Goal: Information Seeking & Learning: Check status

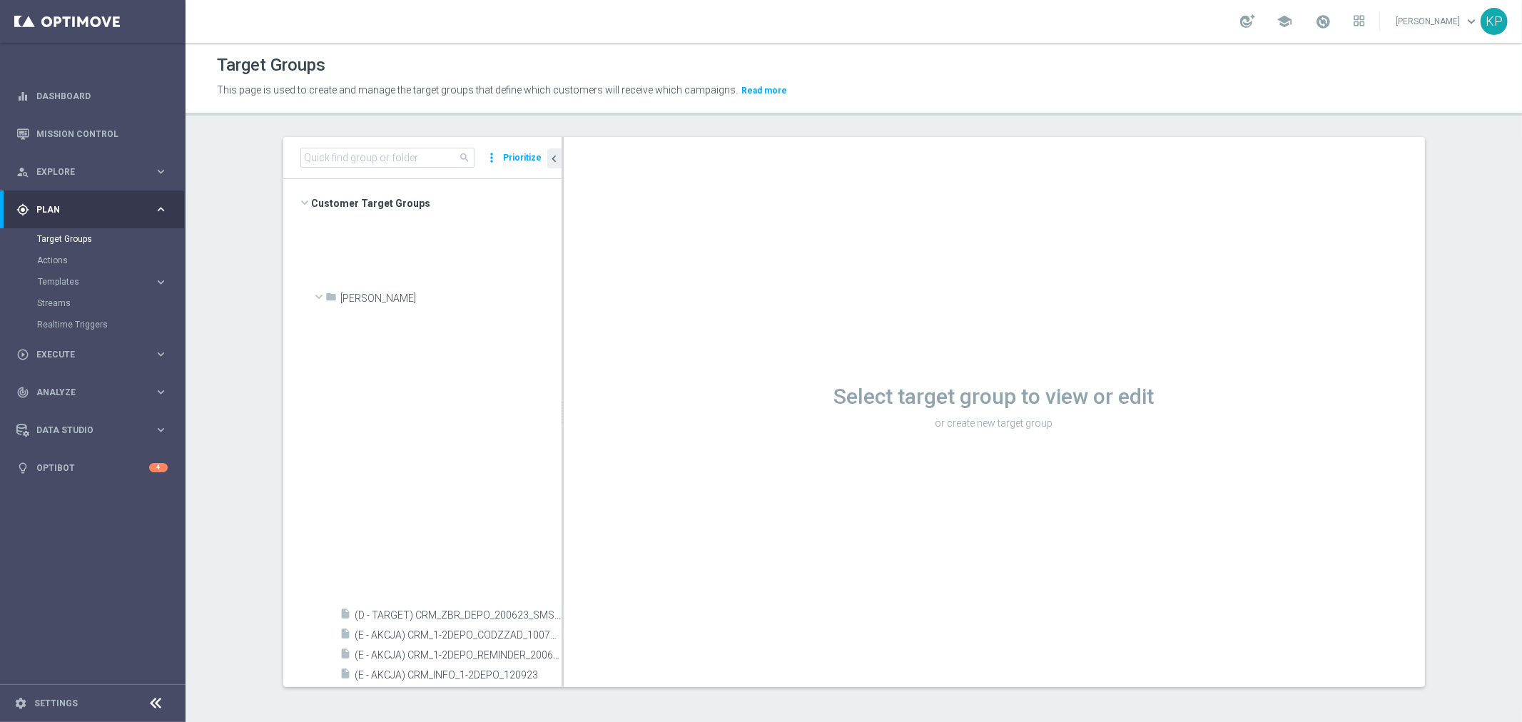
scroll to position [785, 0]
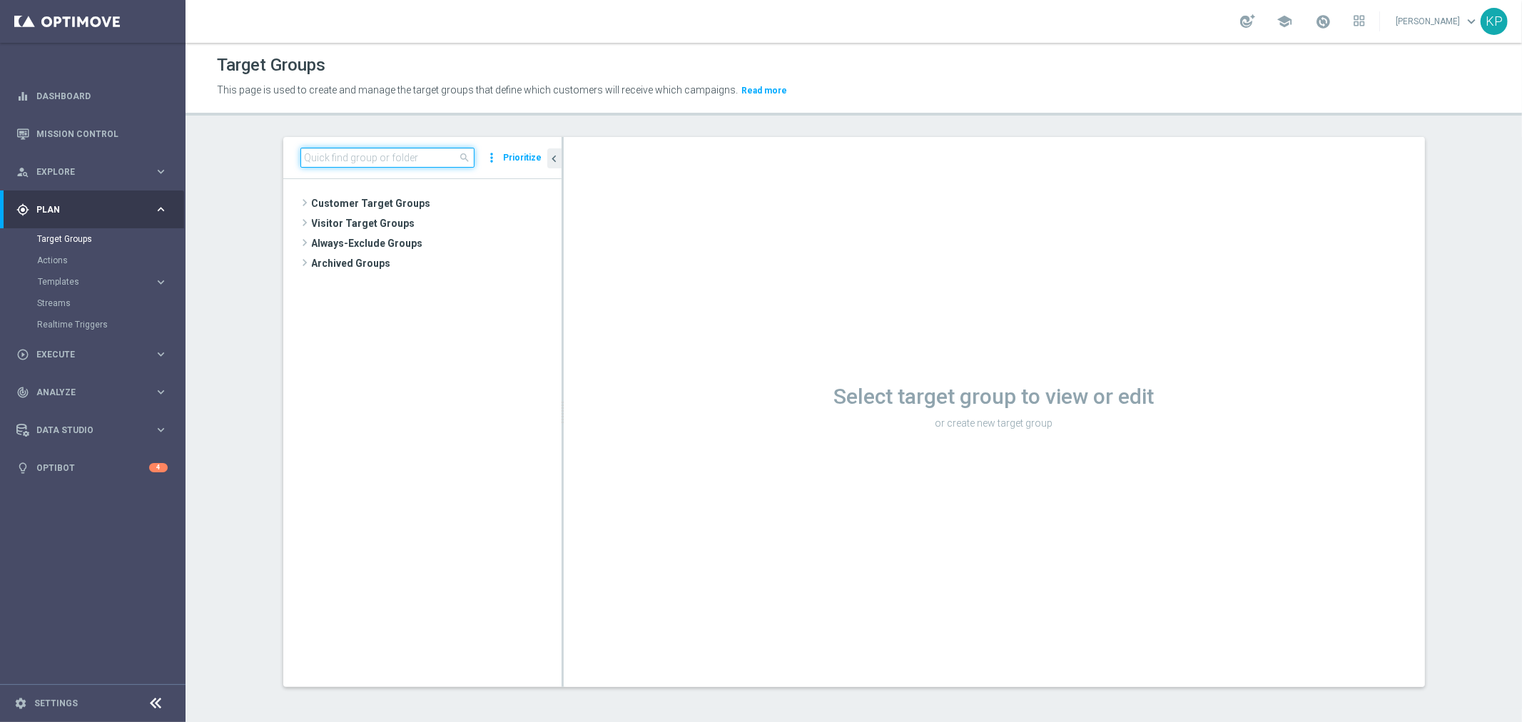
click at [433, 148] on input at bounding box center [387, 158] width 174 height 20
paste input "E_ALL_TARGET_OFFER_1-2DEPO PLANSZA WO_061025"
type input "E_ALL_TARGET_OFFER_1-2DEPO PLANSZA WO_061025"
click at [416, 250] on div "insert_drive_file E_ALL_TARGET_OFFER_1-2DEPO PLANSZA WO_061025" at bounding box center [434, 243] width 189 height 20
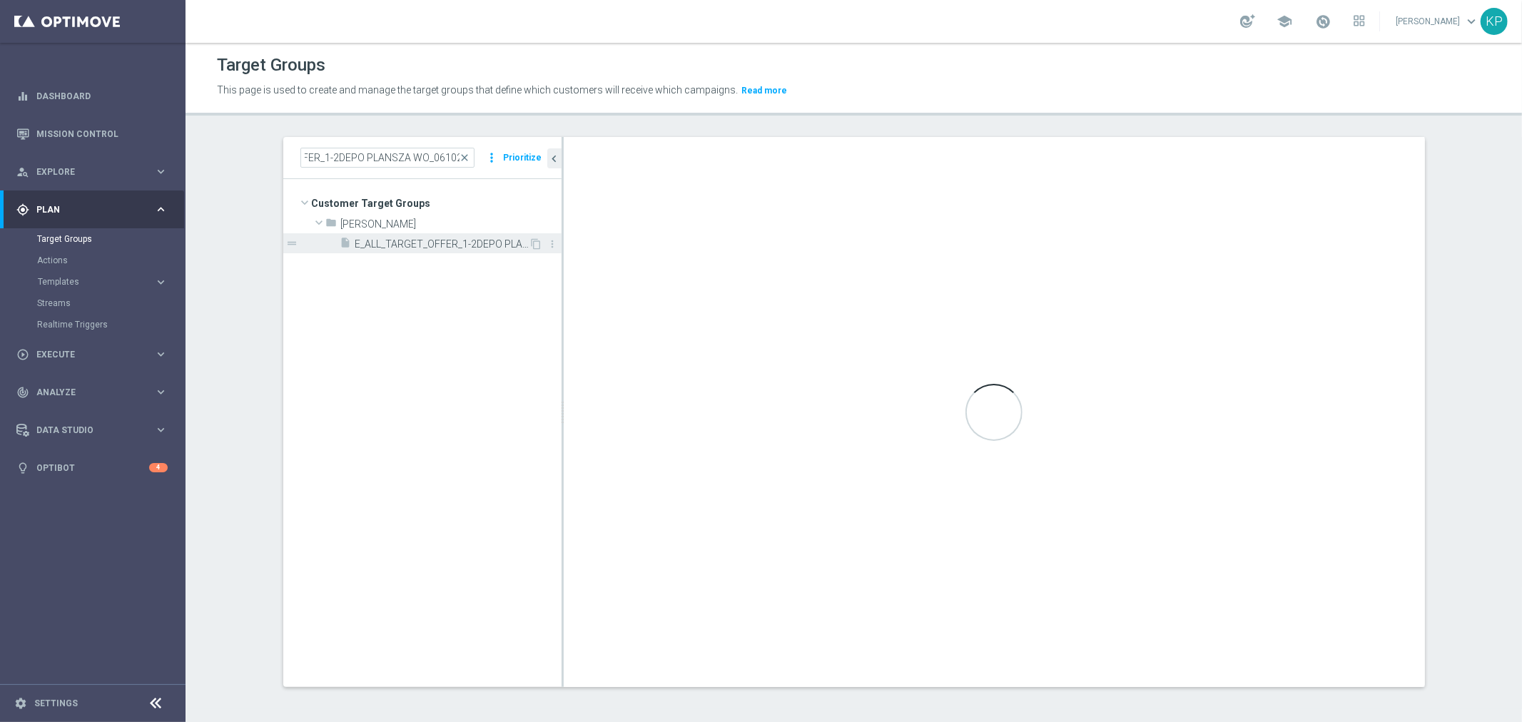
scroll to position [0, 0]
click at [1346, 186] on div "Loading..." at bounding box center [994, 412] width 861 height 550
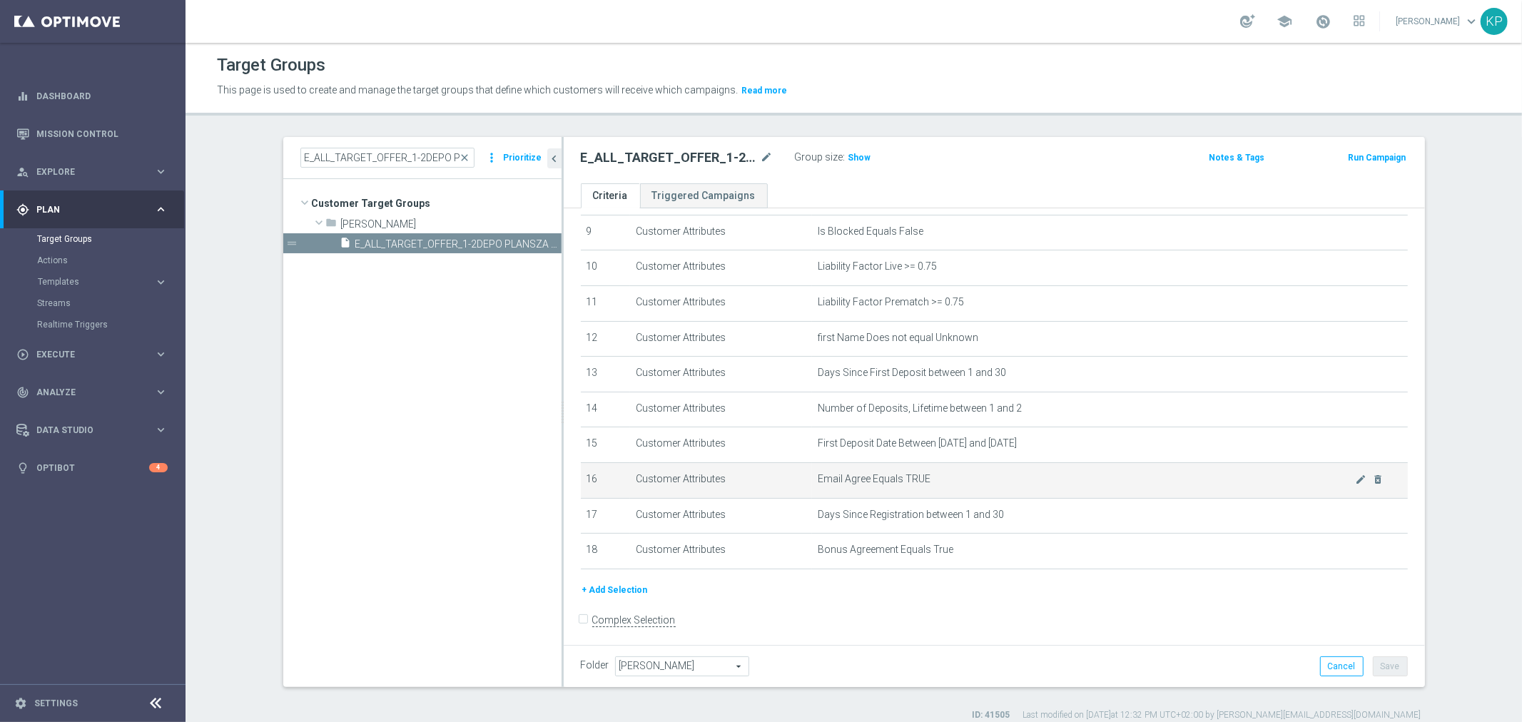
scroll to position [328, 0]
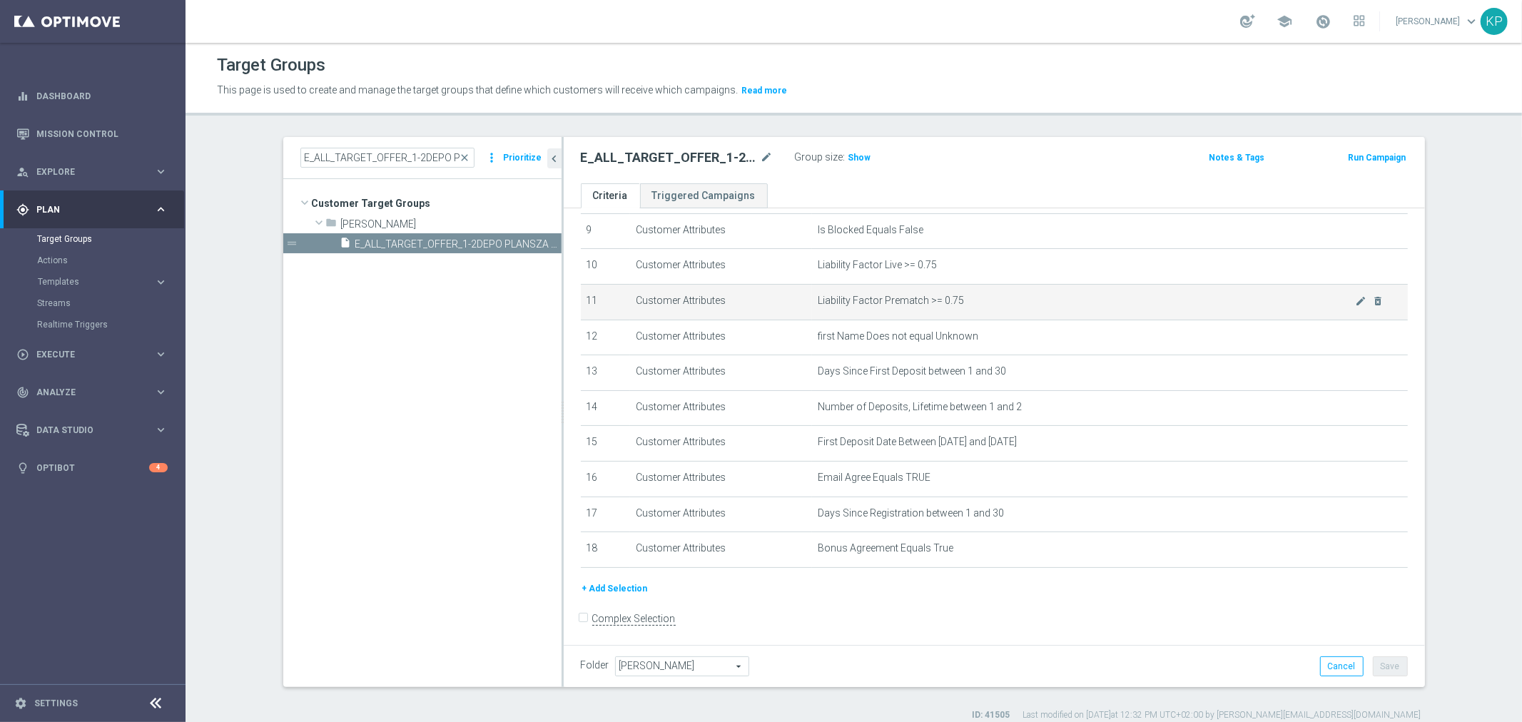
click at [1292, 305] on td "Liability Factor Prematch >= 0.75 mode_edit delete_forever" at bounding box center [1110, 302] width 596 height 36
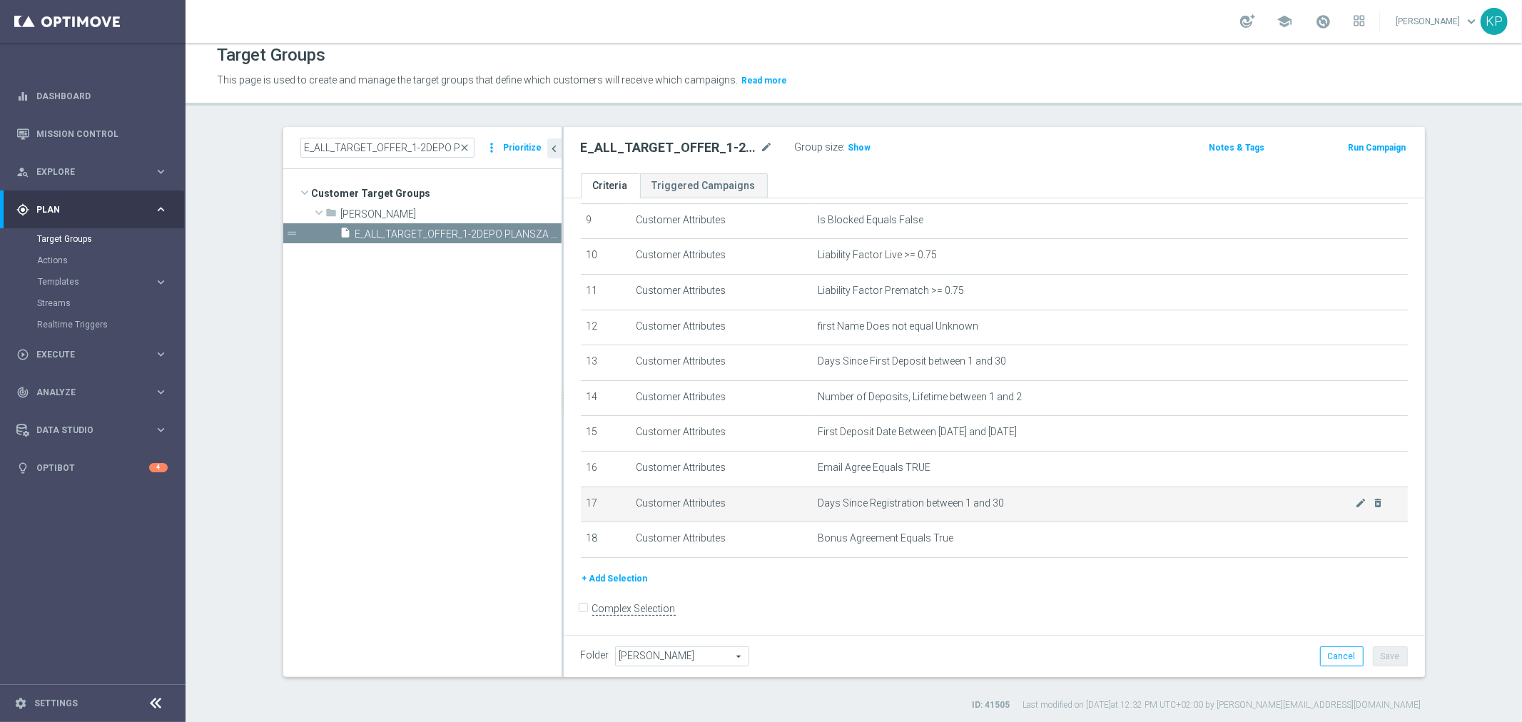
scroll to position [13, 0]
click at [1282, 504] on td "Days Since Registration between 1 and 30 mode_edit delete_forever" at bounding box center [1110, 502] width 596 height 36
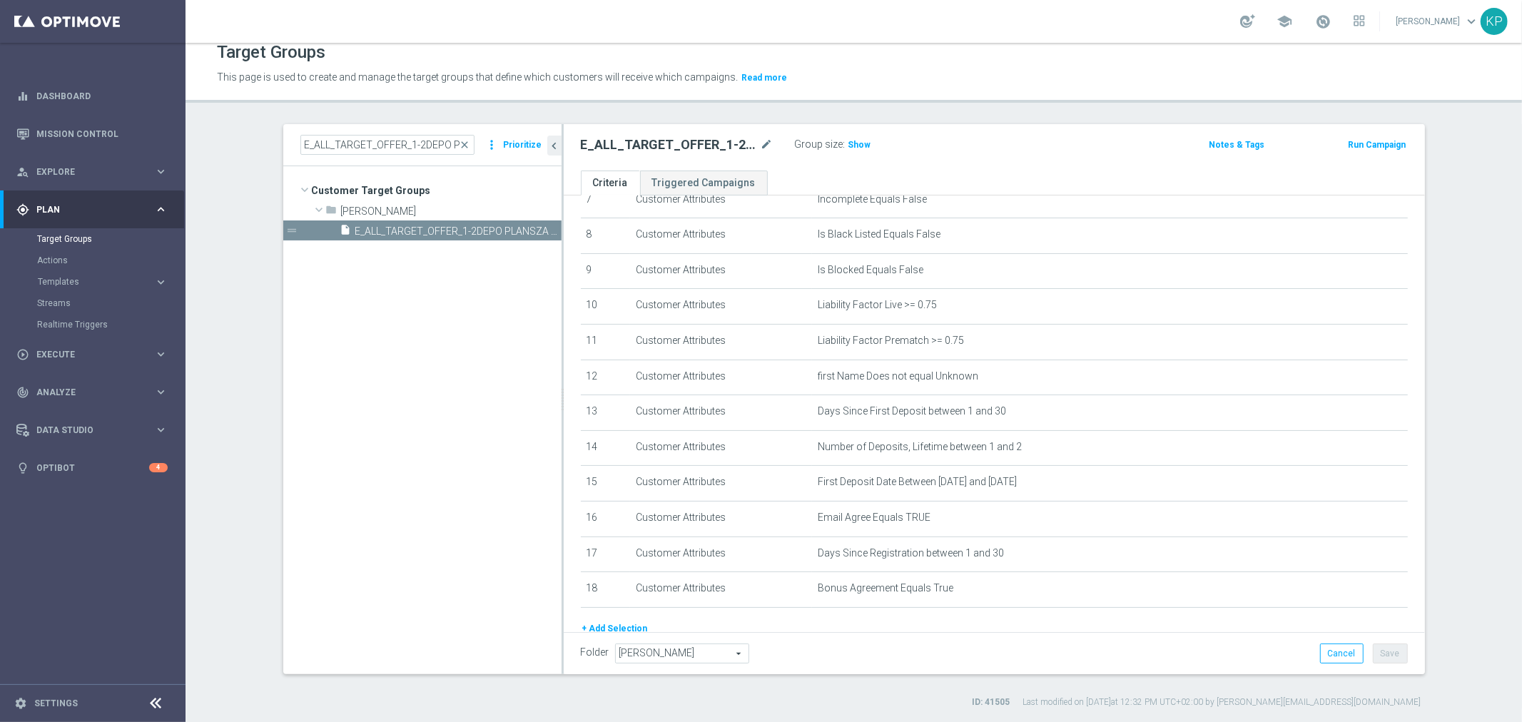
scroll to position [317, 0]
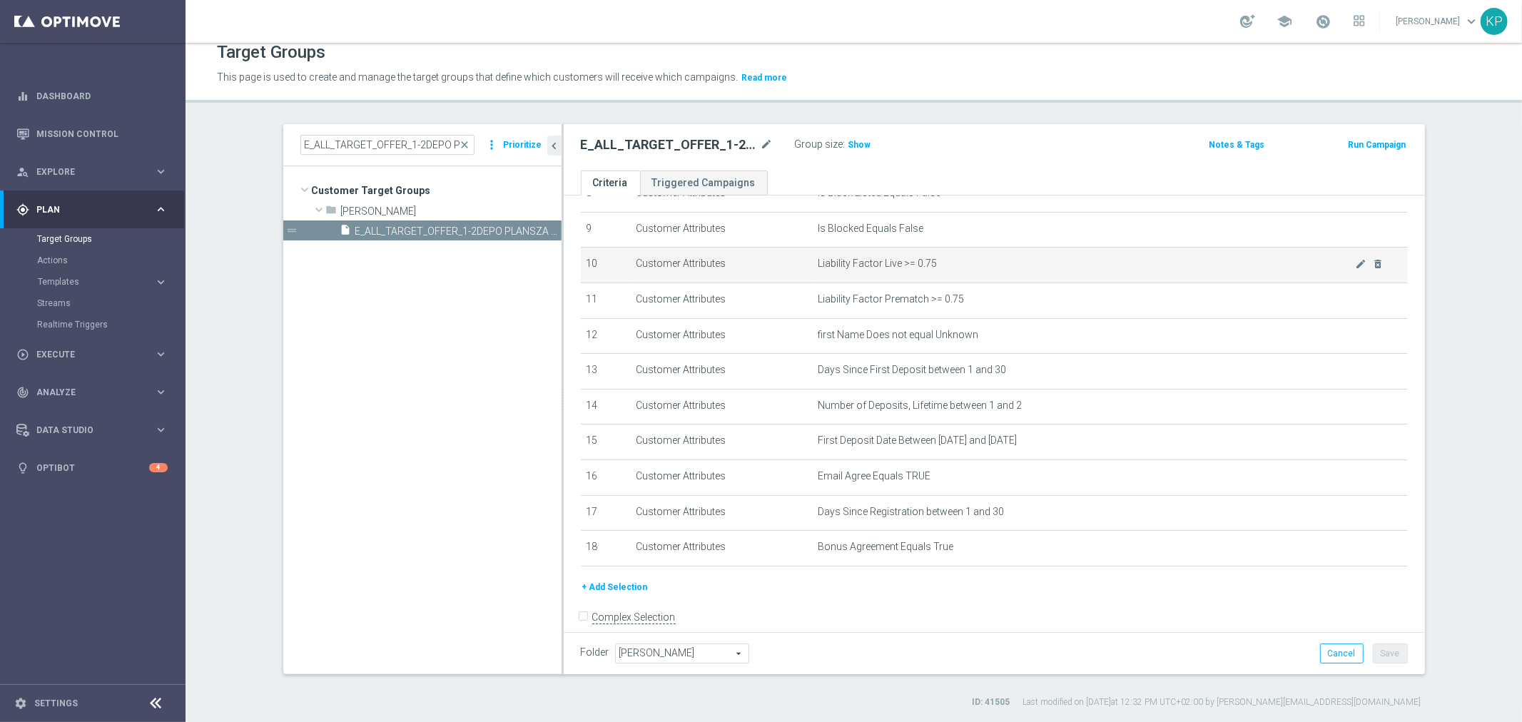
click at [1222, 275] on td "Liability Factor Live >= 0.75 mode_edit delete_forever" at bounding box center [1110, 266] width 596 height 36
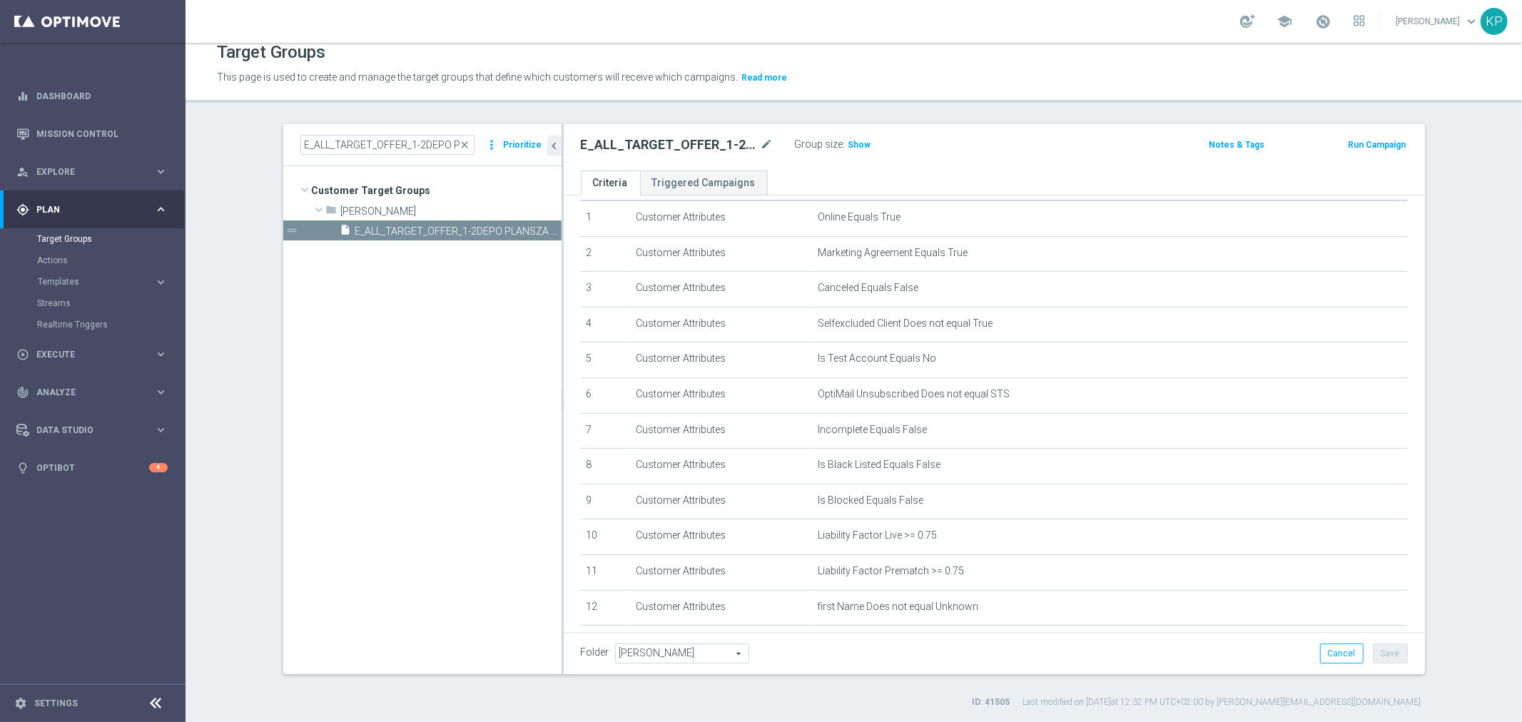
scroll to position [0, 0]
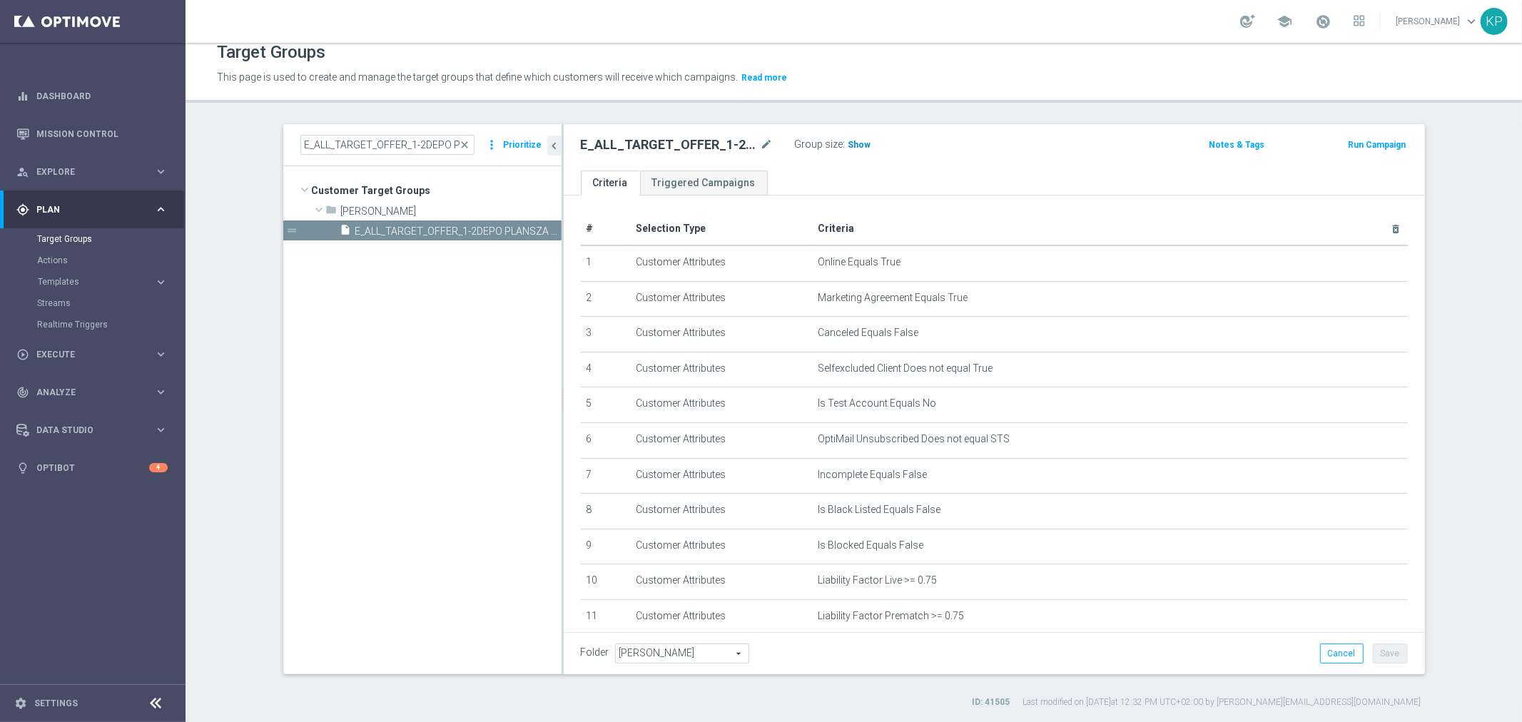
click at [848, 141] on span "Show" at bounding box center [859, 145] width 23 height 10
click at [851, 177] on ul "Criteria Triggered Campaigns" at bounding box center [994, 183] width 861 height 25
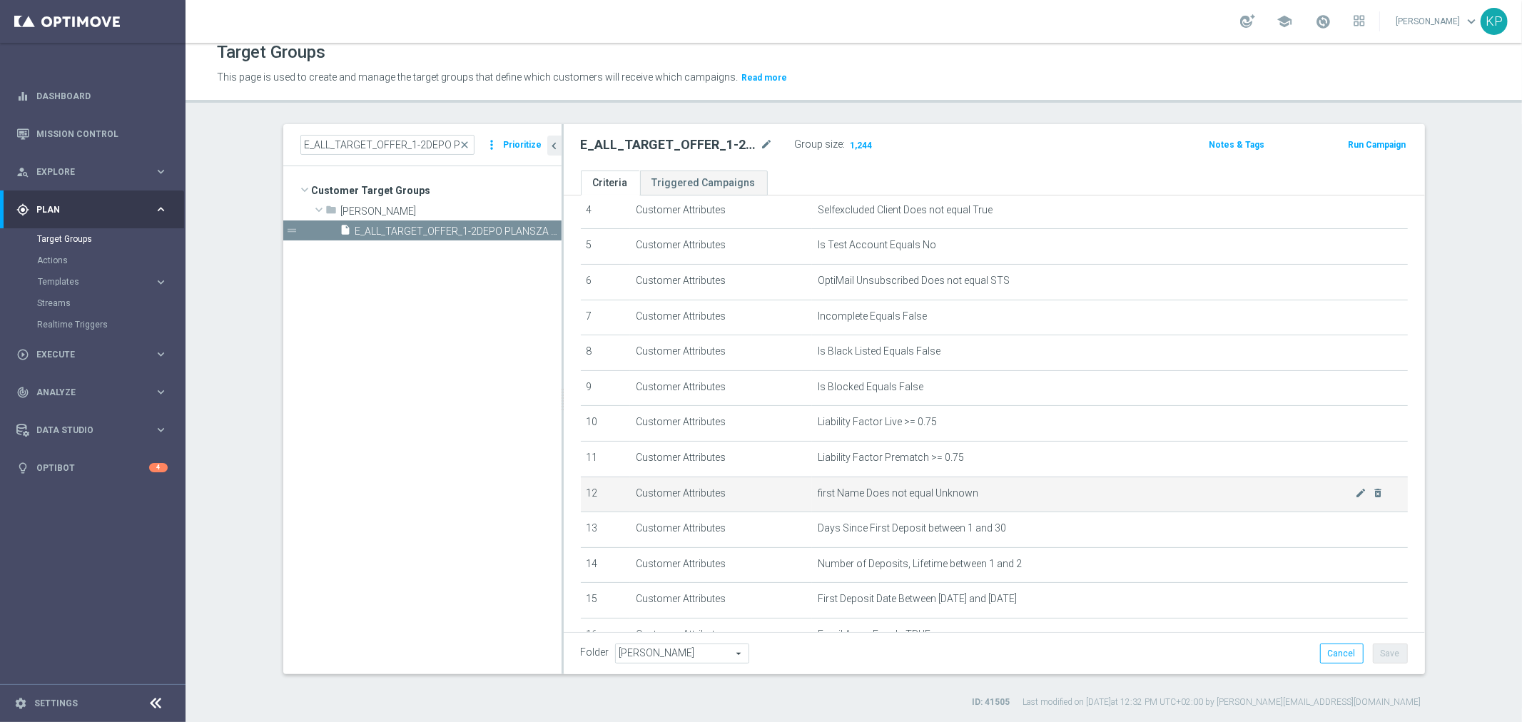
scroll to position [238, 0]
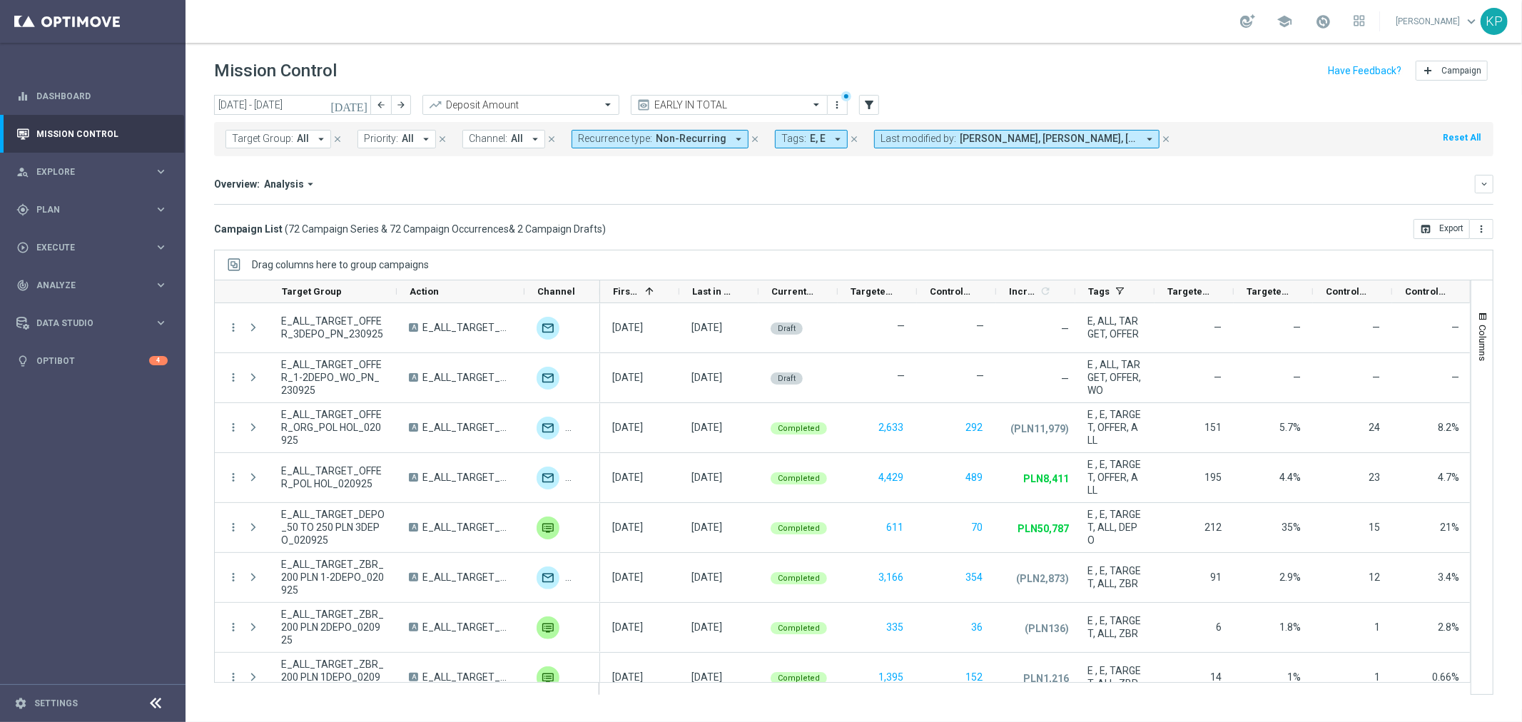
click at [782, 150] on div "Target Group: All arrow_drop_down close Priority: All arrow_drop_down close Cha…" at bounding box center [853, 139] width 1279 height 34
click at [782, 146] on button "Tags: E, E arrow_drop_down" at bounding box center [811, 139] width 73 height 19
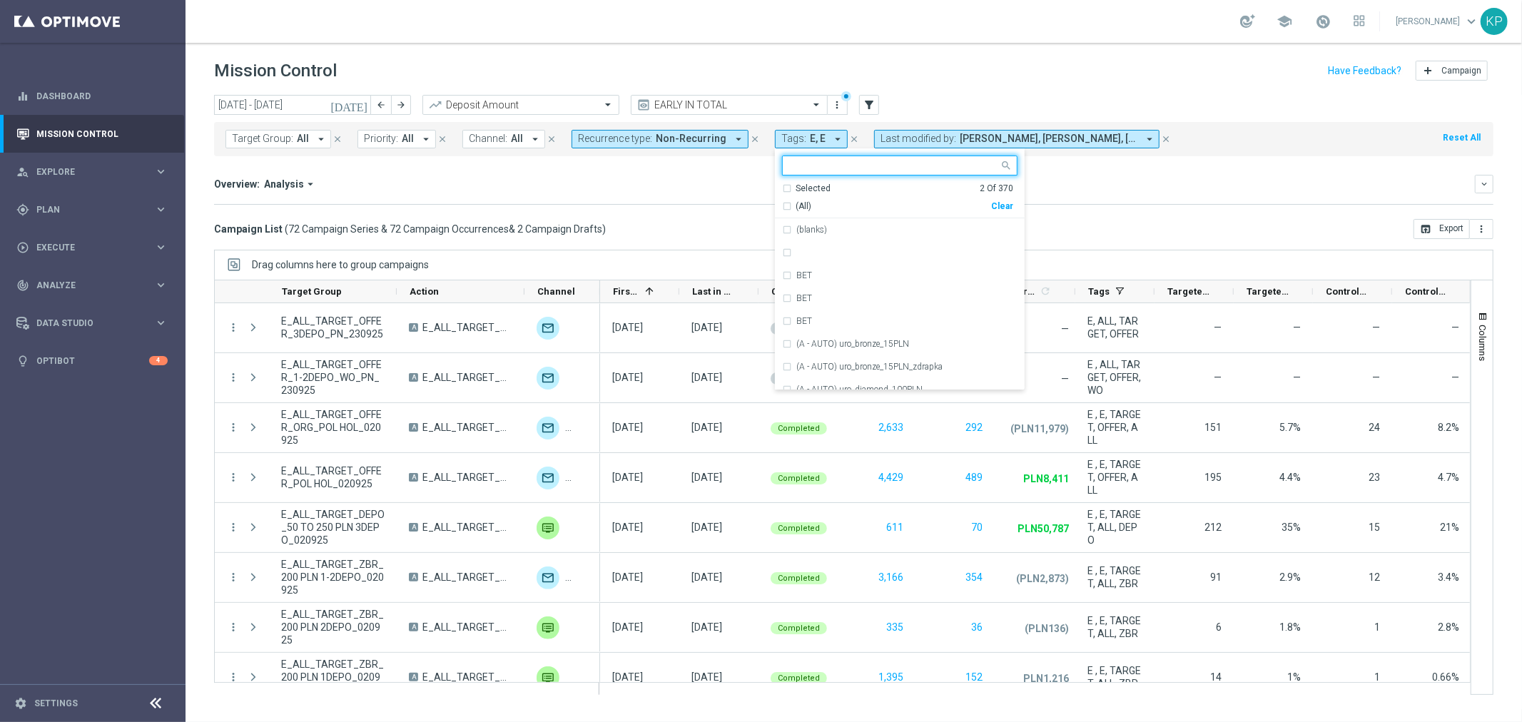
click at [782, 189] on div "Selected 2 Of 370" at bounding box center [897, 189] width 231 height 12
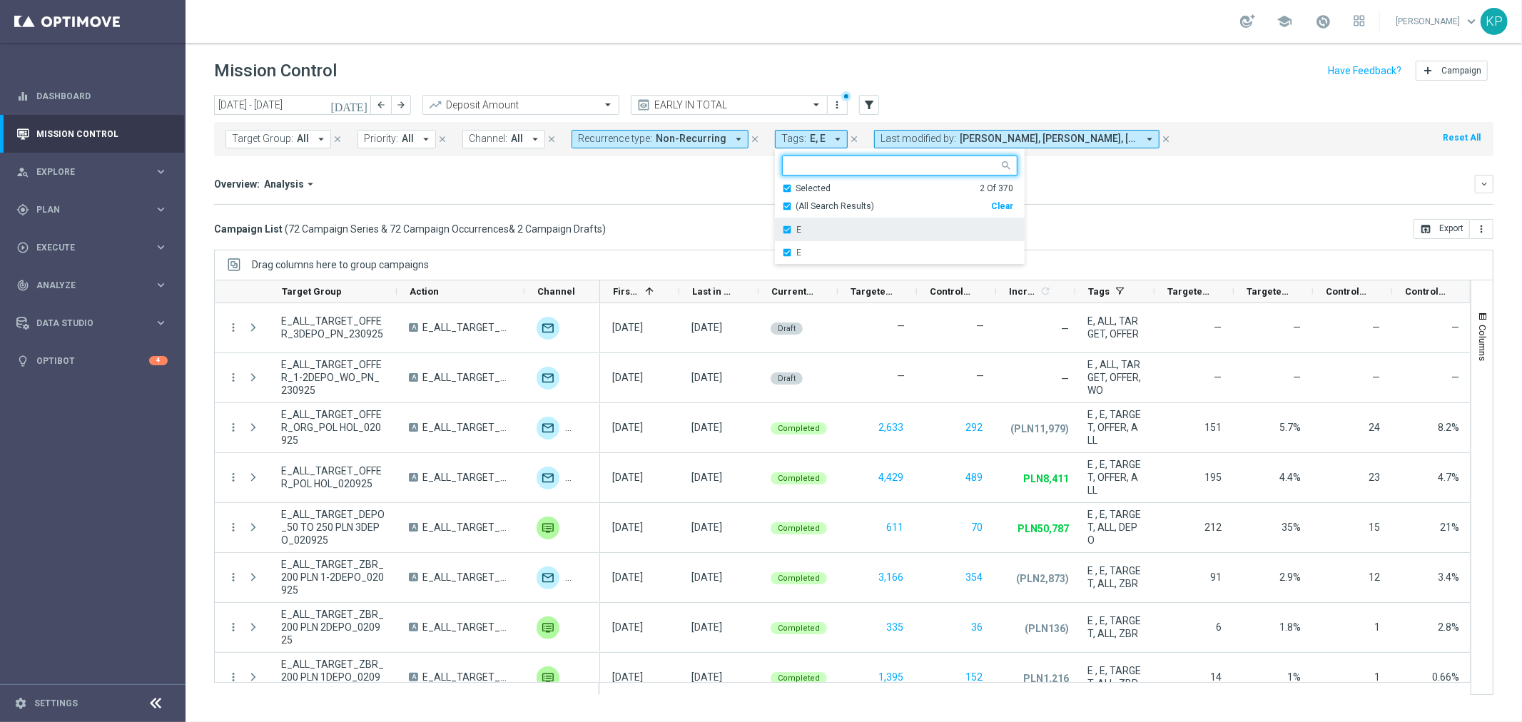
click at [782, 225] on div "E" at bounding box center [899, 229] width 235 height 23
click at [782, 230] on div "E" at bounding box center [899, 229] width 235 height 23
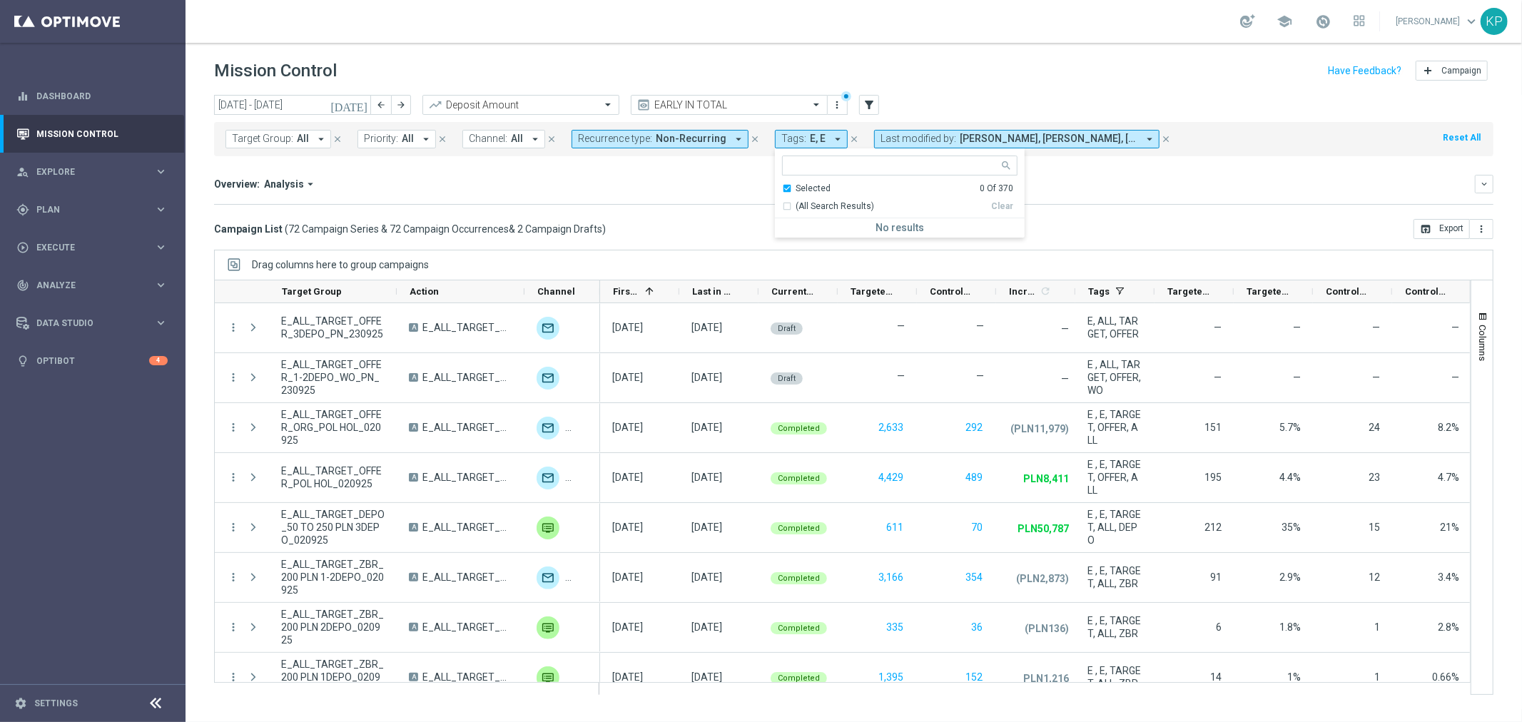
click at [782, 186] on div "Selected 0 Of 370" at bounding box center [897, 189] width 231 height 12
click at [795, 158] on div at bounding box center [891, 165] width 216 height 18
click at [795, 235] on div "REACQ" at bounding box center [899, 229] width 235 height 23
type input "reacq"
click at [716, 198] on div "Overview: Analysis arrow_drop_down keyboard_arrow_down Increase In Deposit Amou…" at bounding box center [853, 190] width 1279 height 30
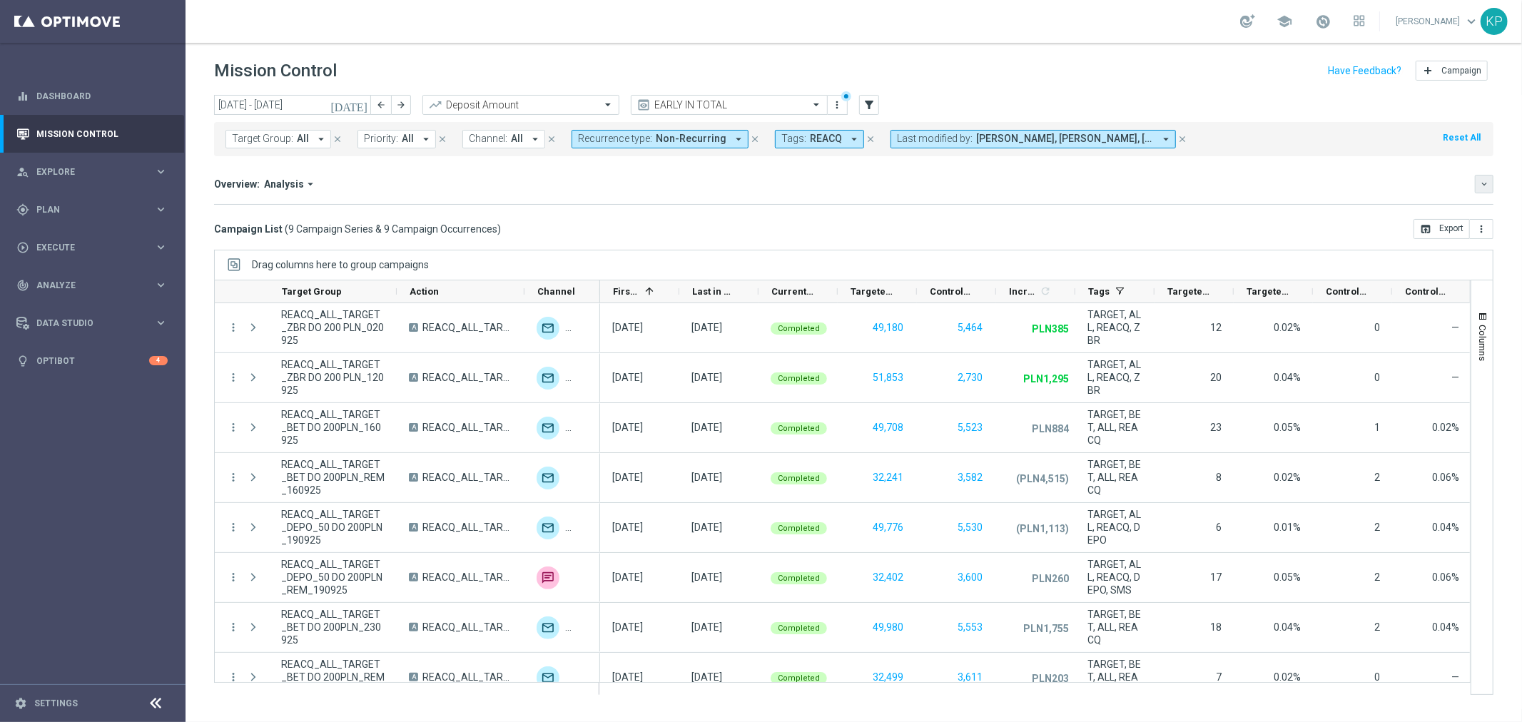
click at [1485, 190] on button "keyboard_arrow_down" at bounding box center [1484, 184] width 19 height 19
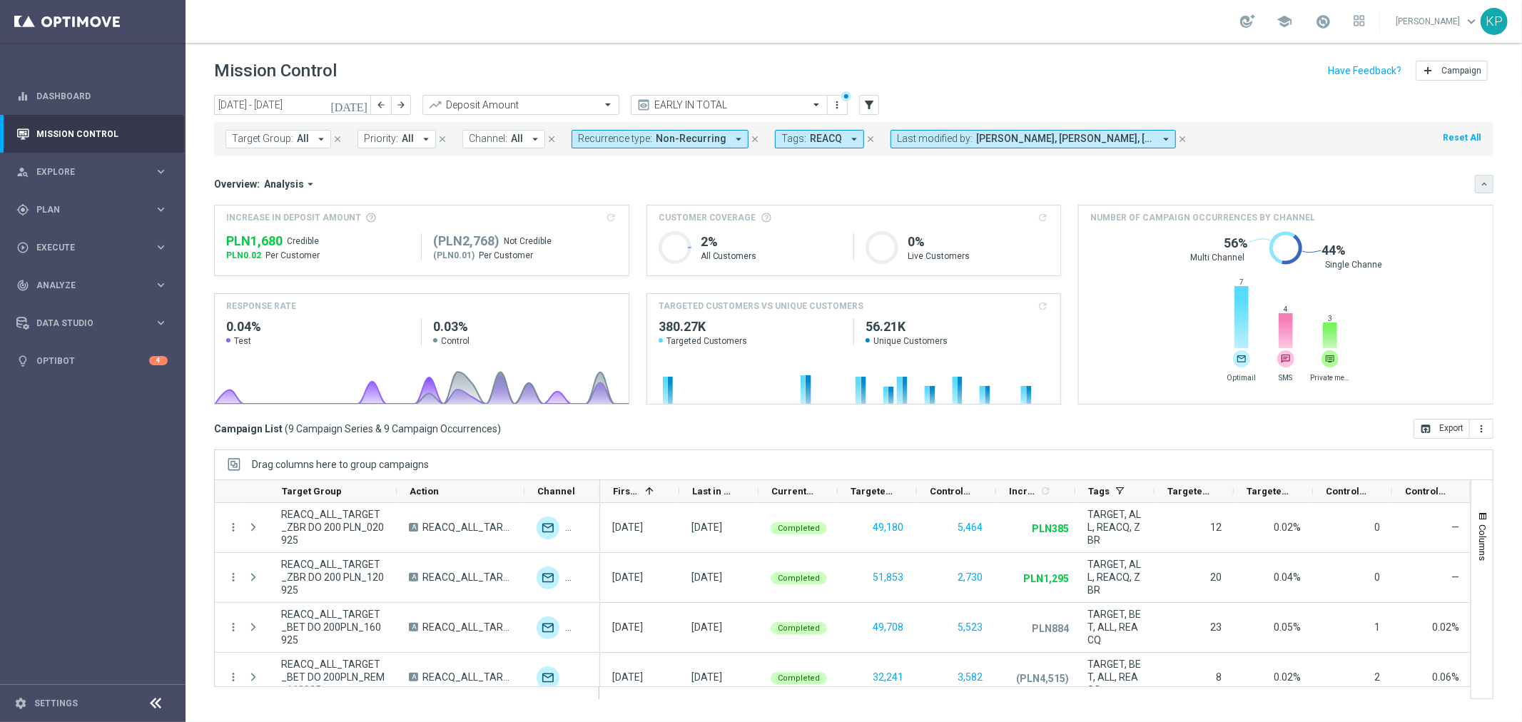
click at [1482, 181] on icon "keyboard_arrow_down" at bounding box center [1484, 184] width 10 height 10
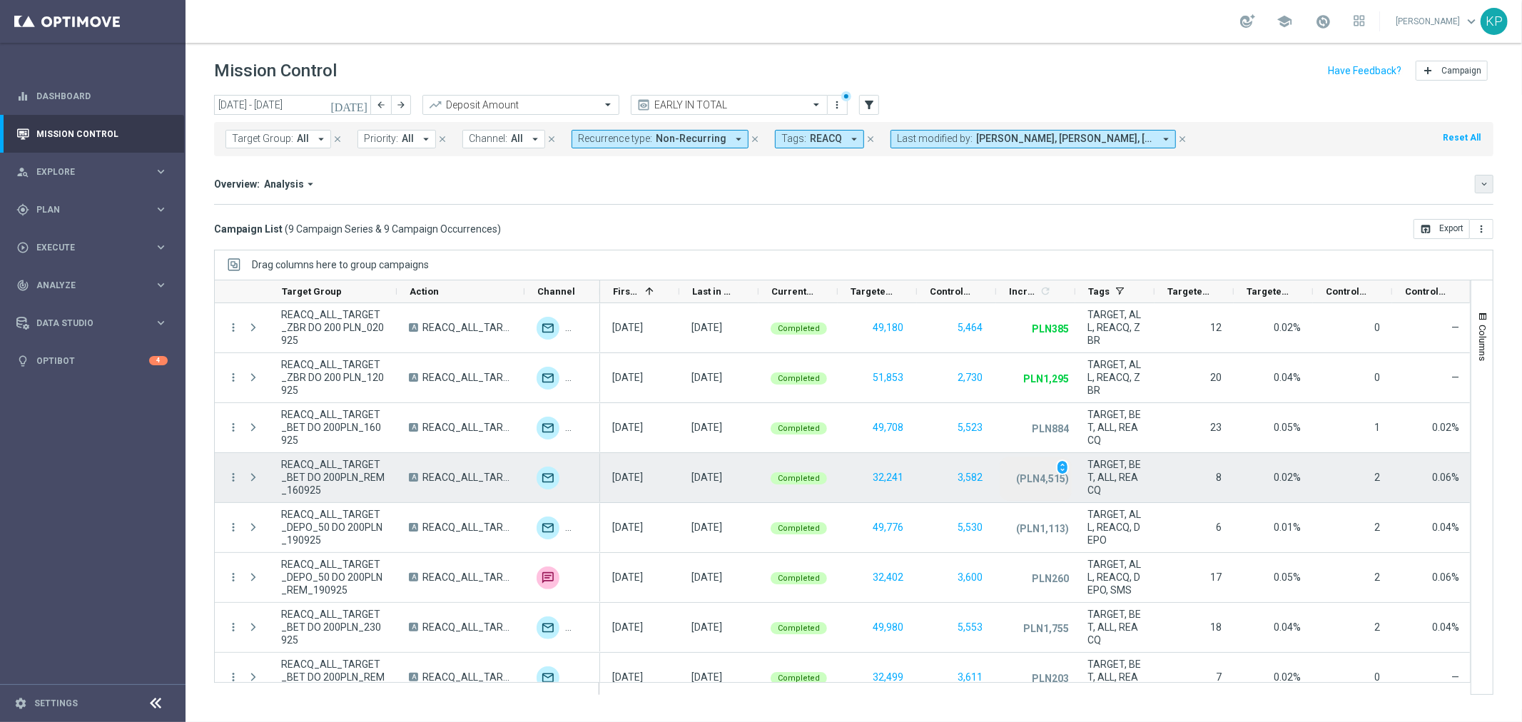
scroll to position [70, 0]
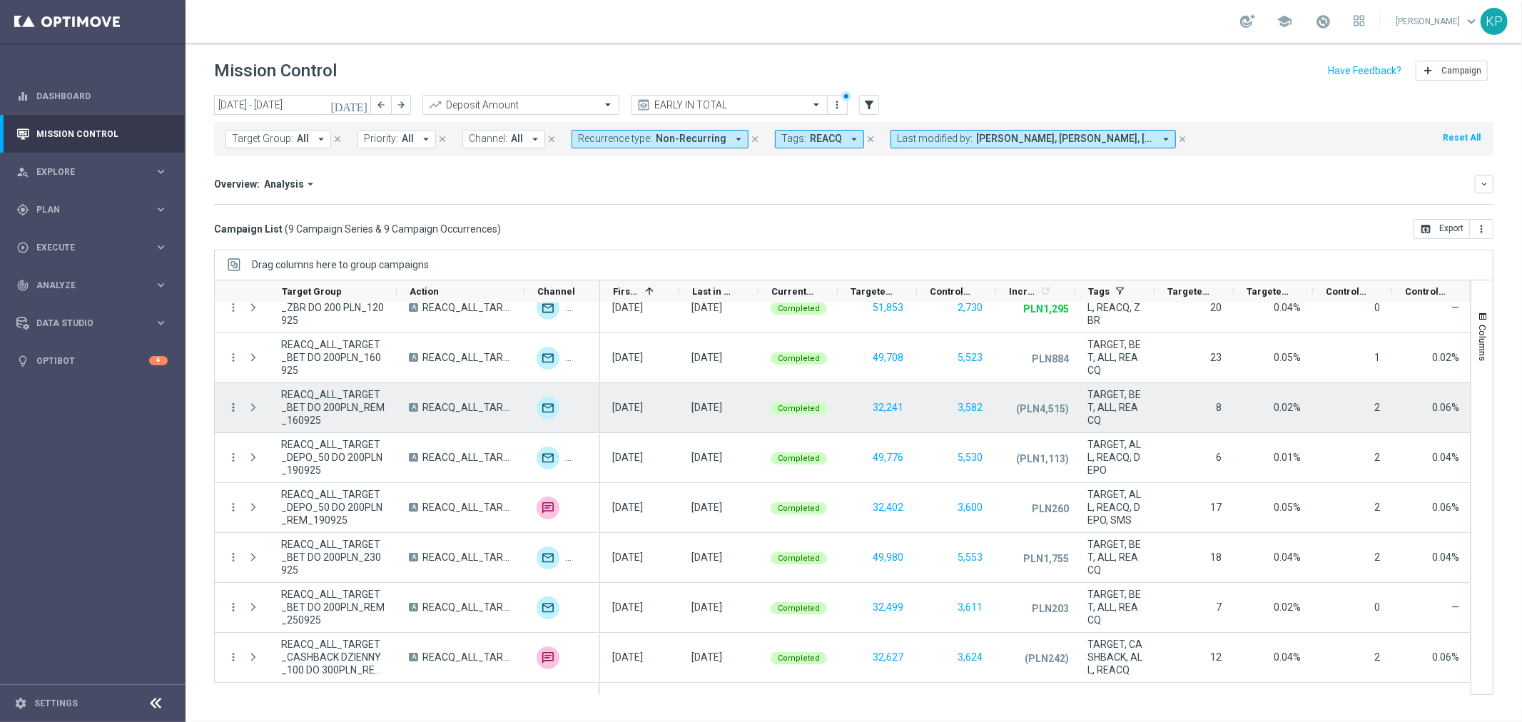
click at [233, 405] on icon "more_vert" at bounding box center [233, 407] width 13 height 13
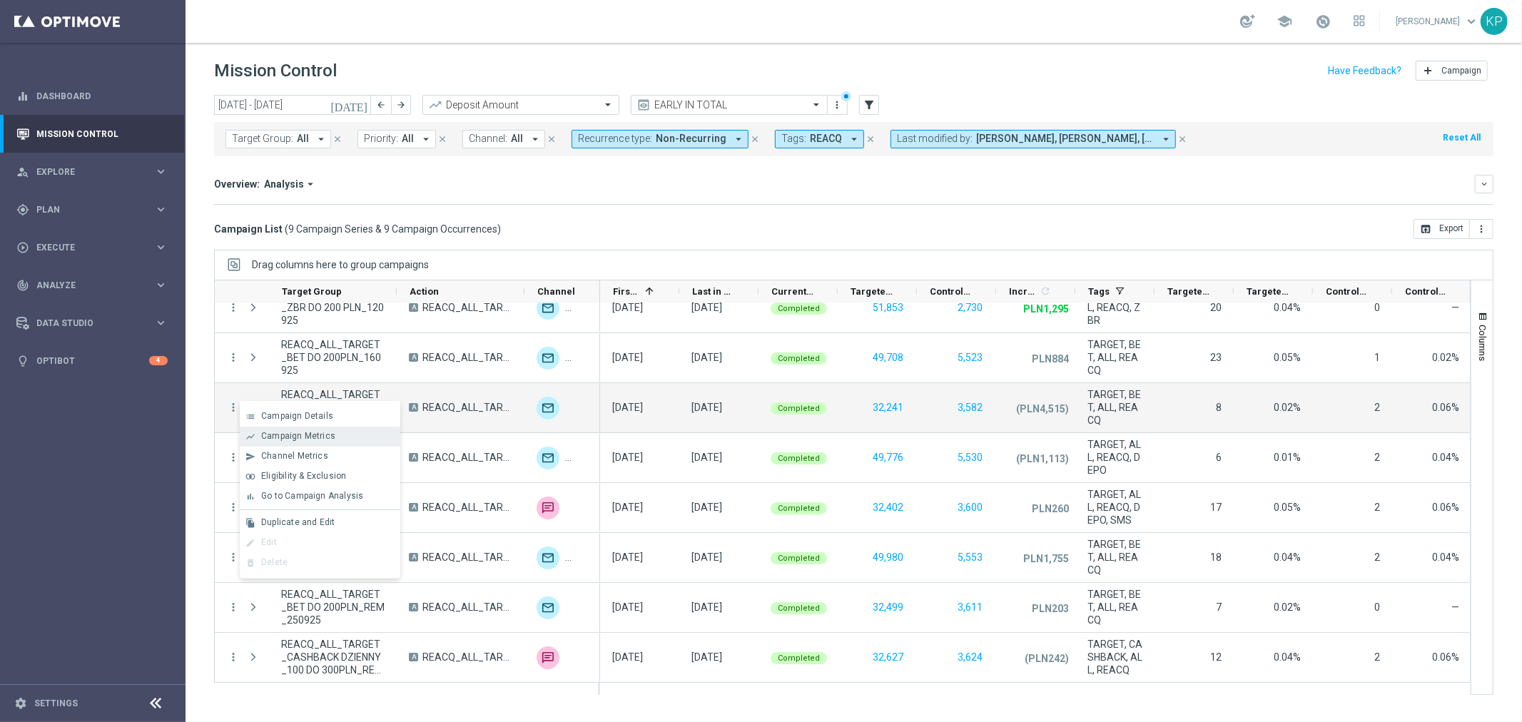
click at [294, 439] on span "Campaign Metrics" at bounding box center [298, 436] width 74 height 10
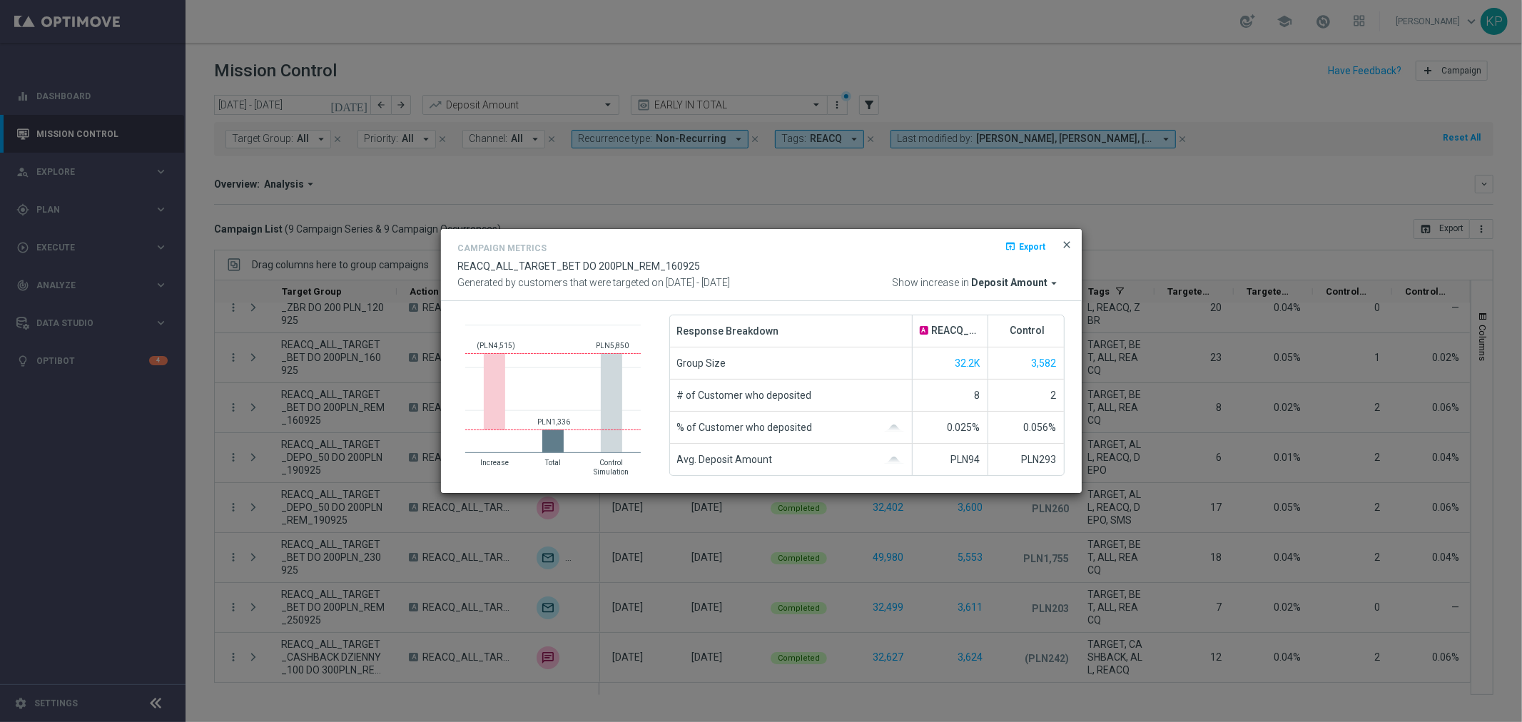
click at [1066, 244] on span "close" at bounding box center [1067, 244] width 11 height 11
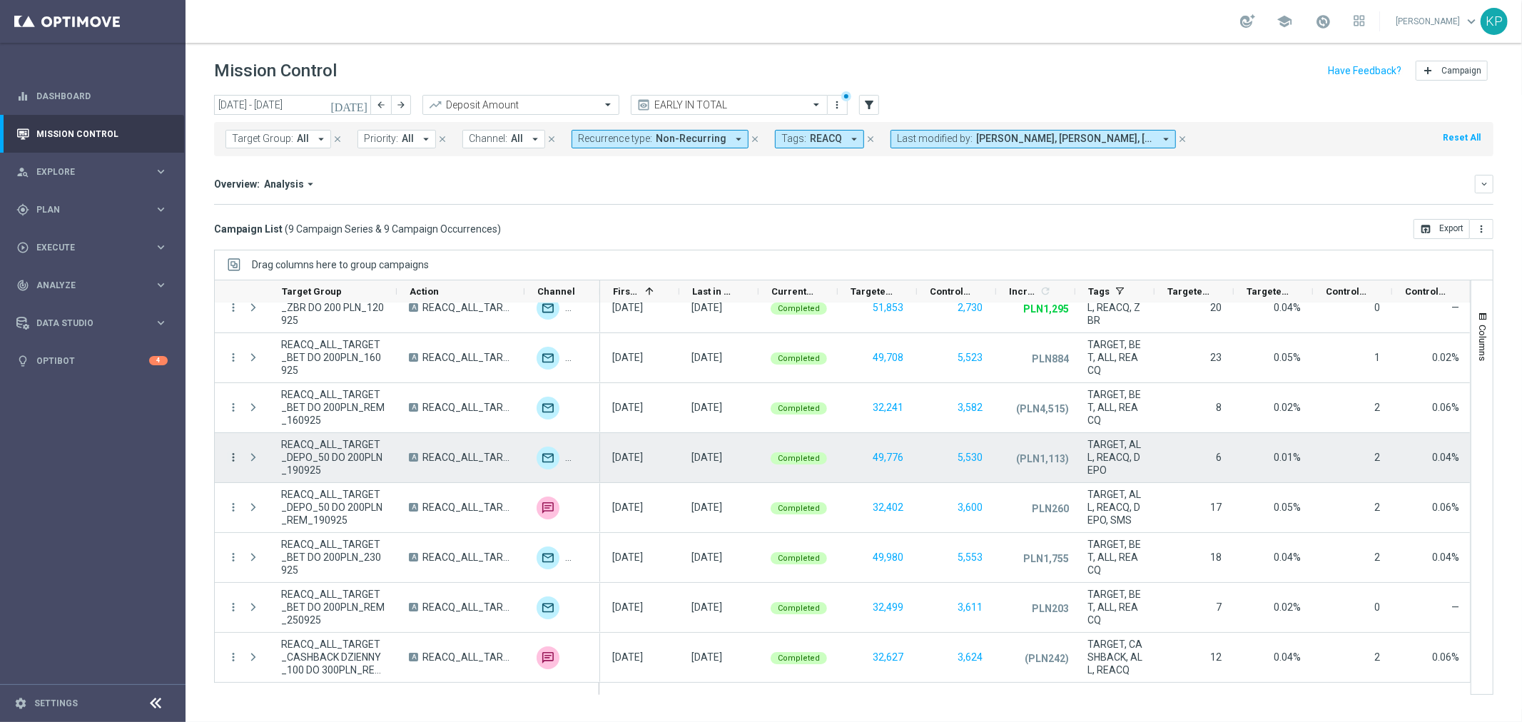
click at [234, 460] on icon "more_vert" at bounding box center [233, 457] width 13 height 13
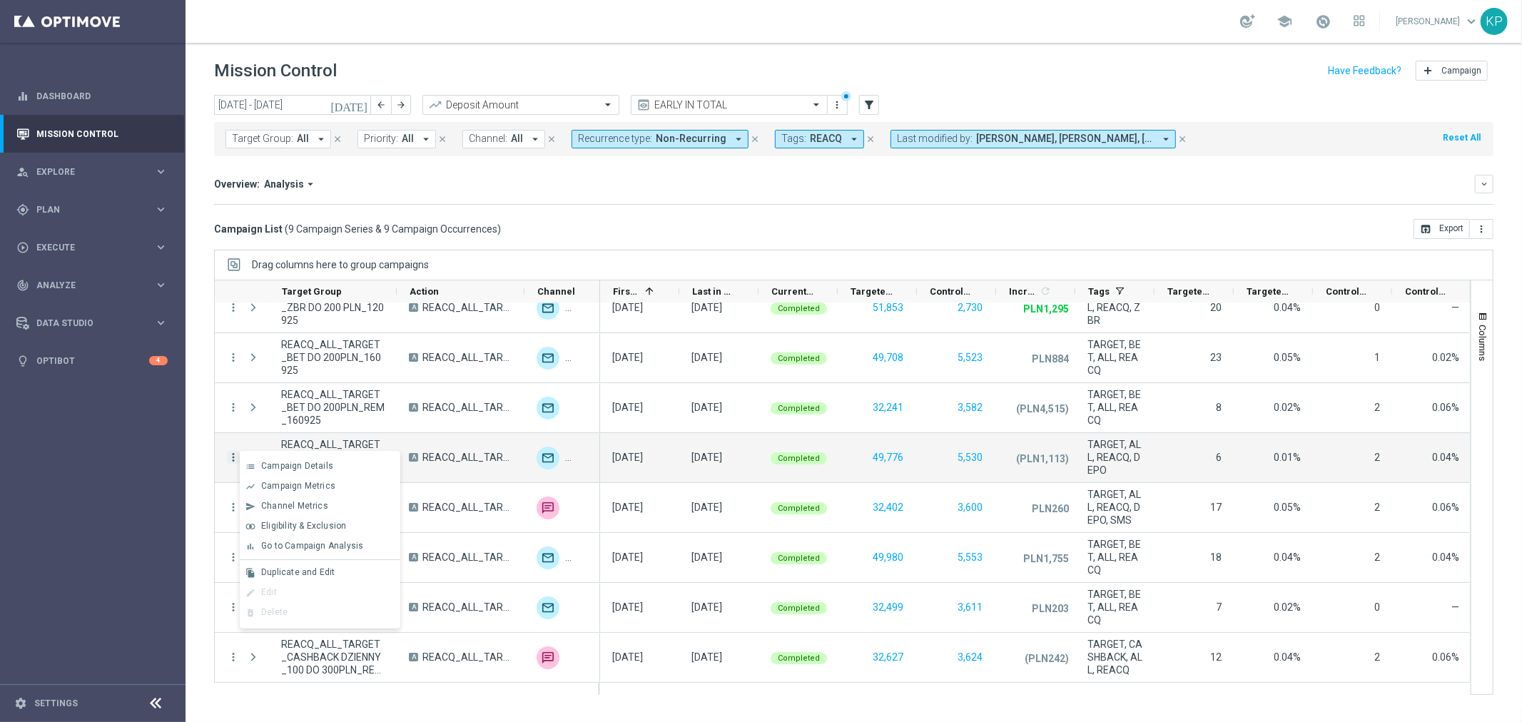
click at [261, 461] on span "Campaign Details" at bounding box center [297, 466] width 72 height 10
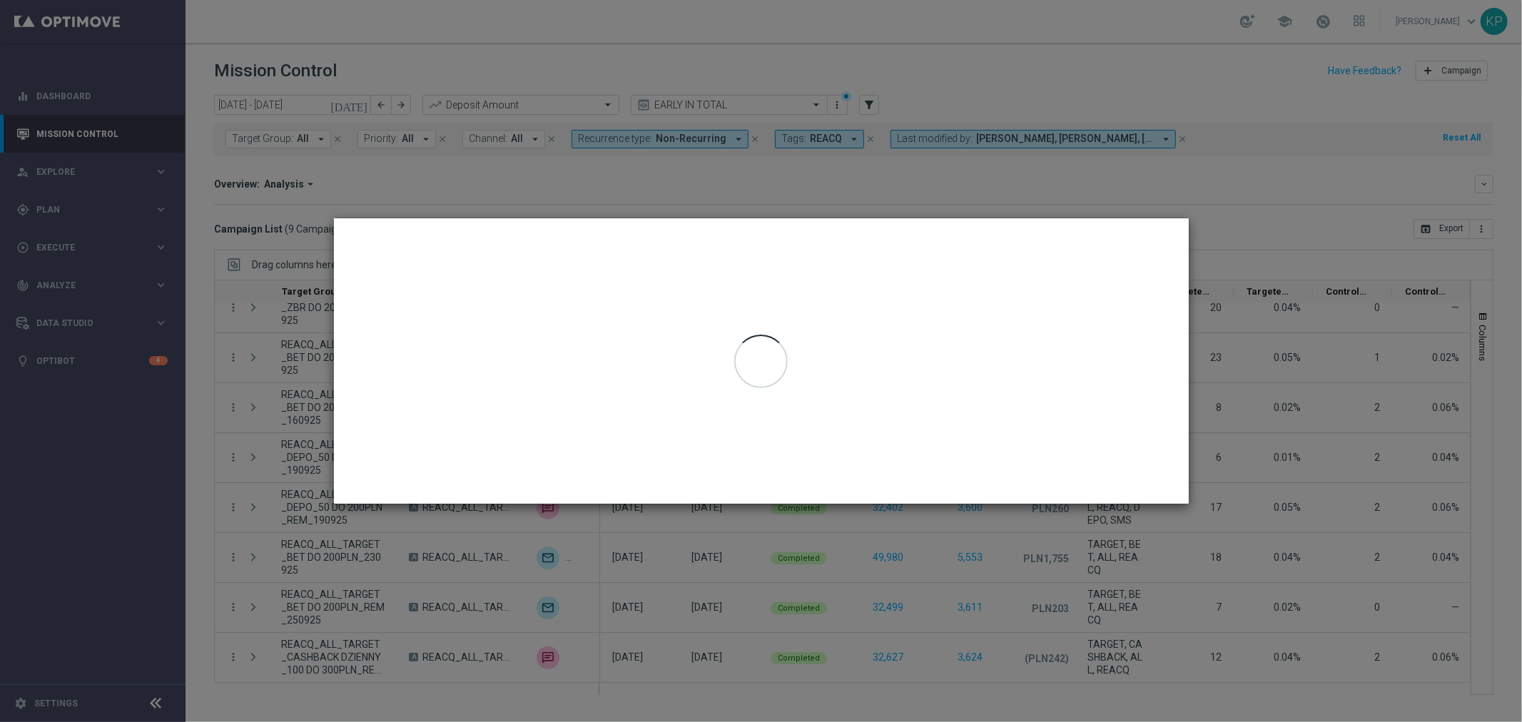
click at [380, 559] on modal-container at bounding box center [761, 361] width 1522 height 722
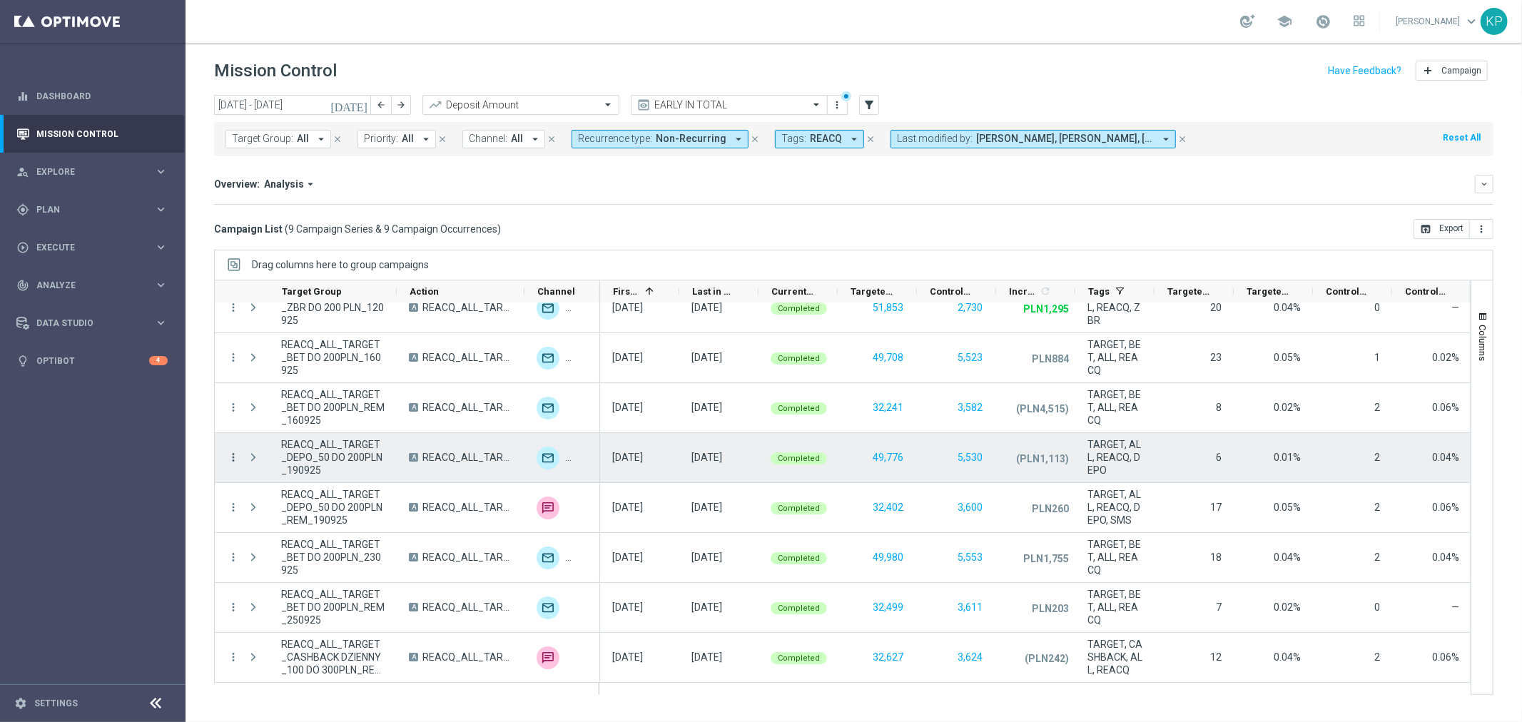
click at [232, 457] on icon "more_vert" at bounding box center [233, 457] width 13 height 13
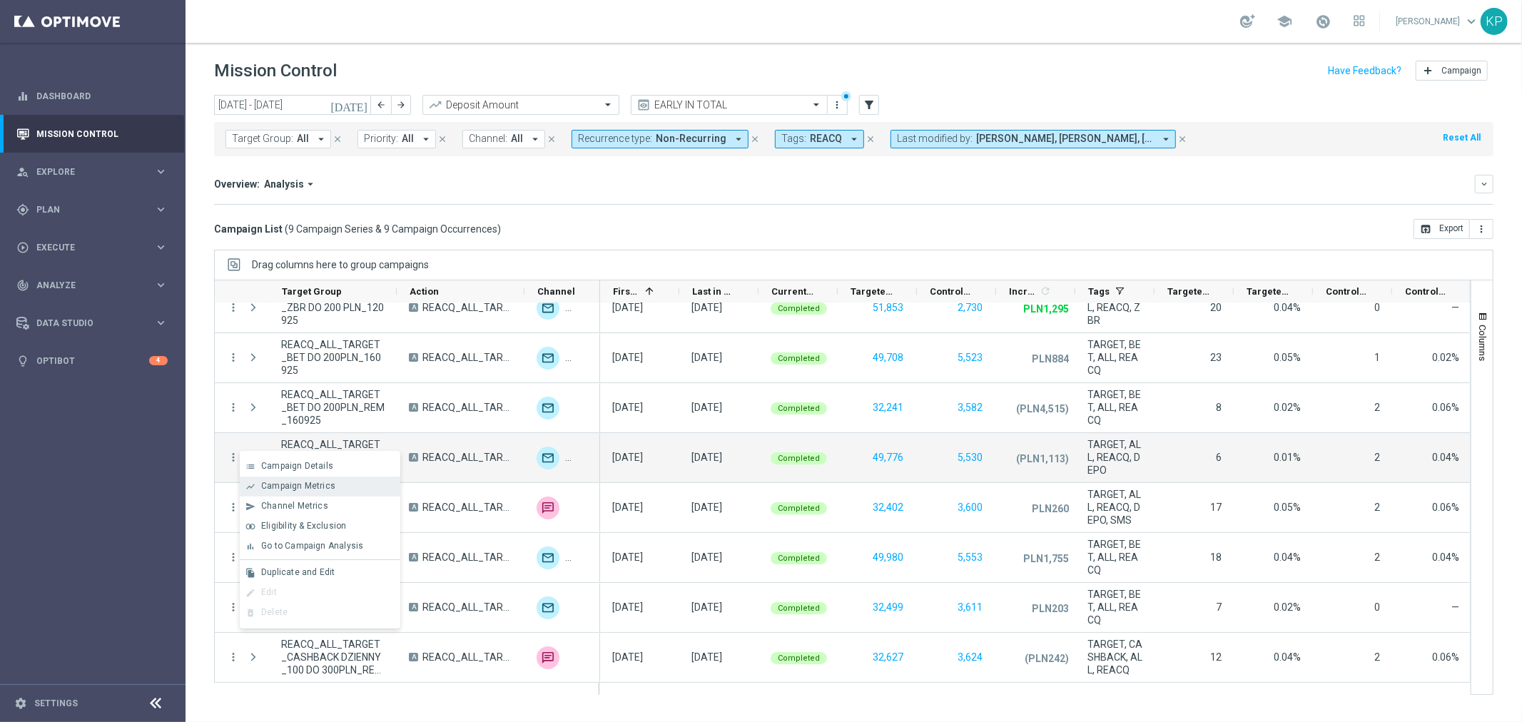
click at [264, 482] on span "Campaign Metrics" at bounding box center [298, 486] width 74 height 10
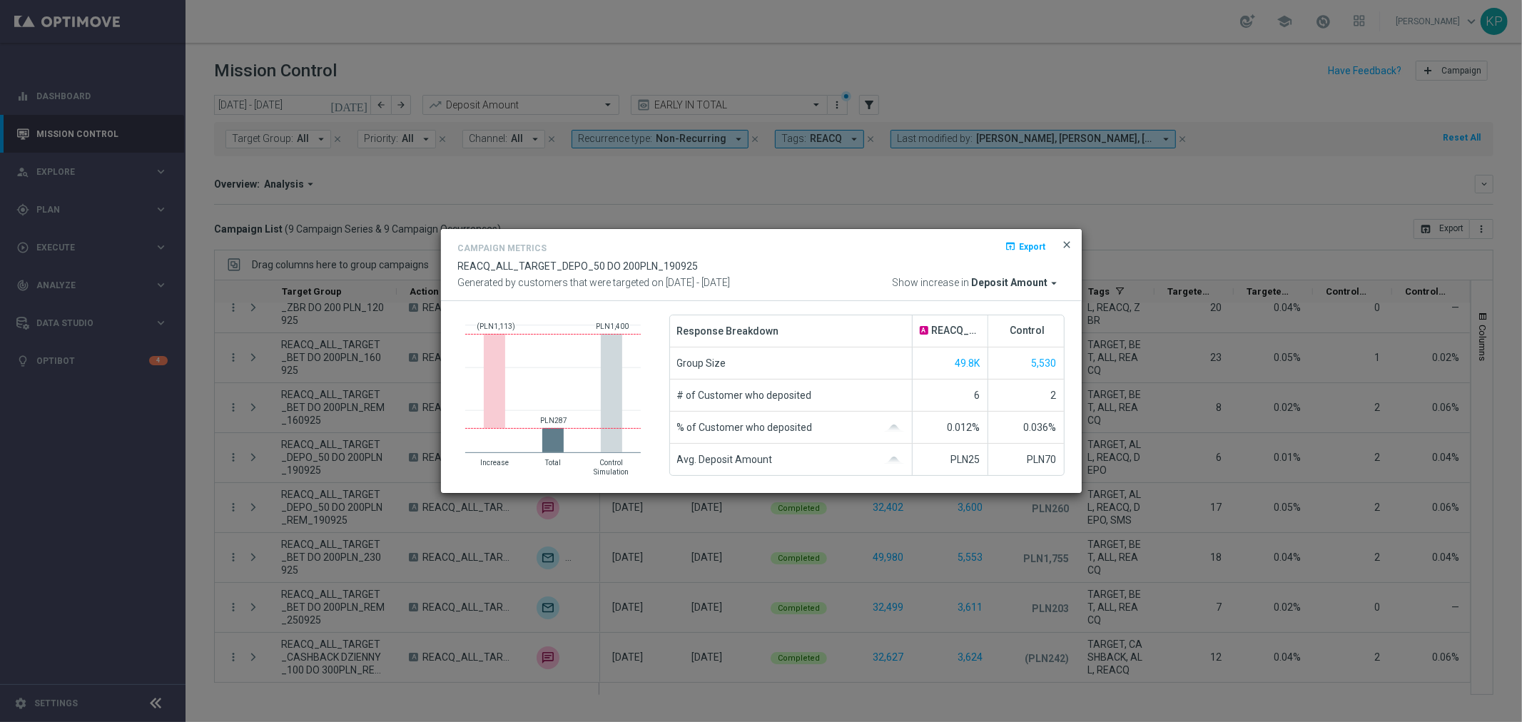
click at [1067, 244] on span "close" at bounding box center [1067, 244] width 11 height 11
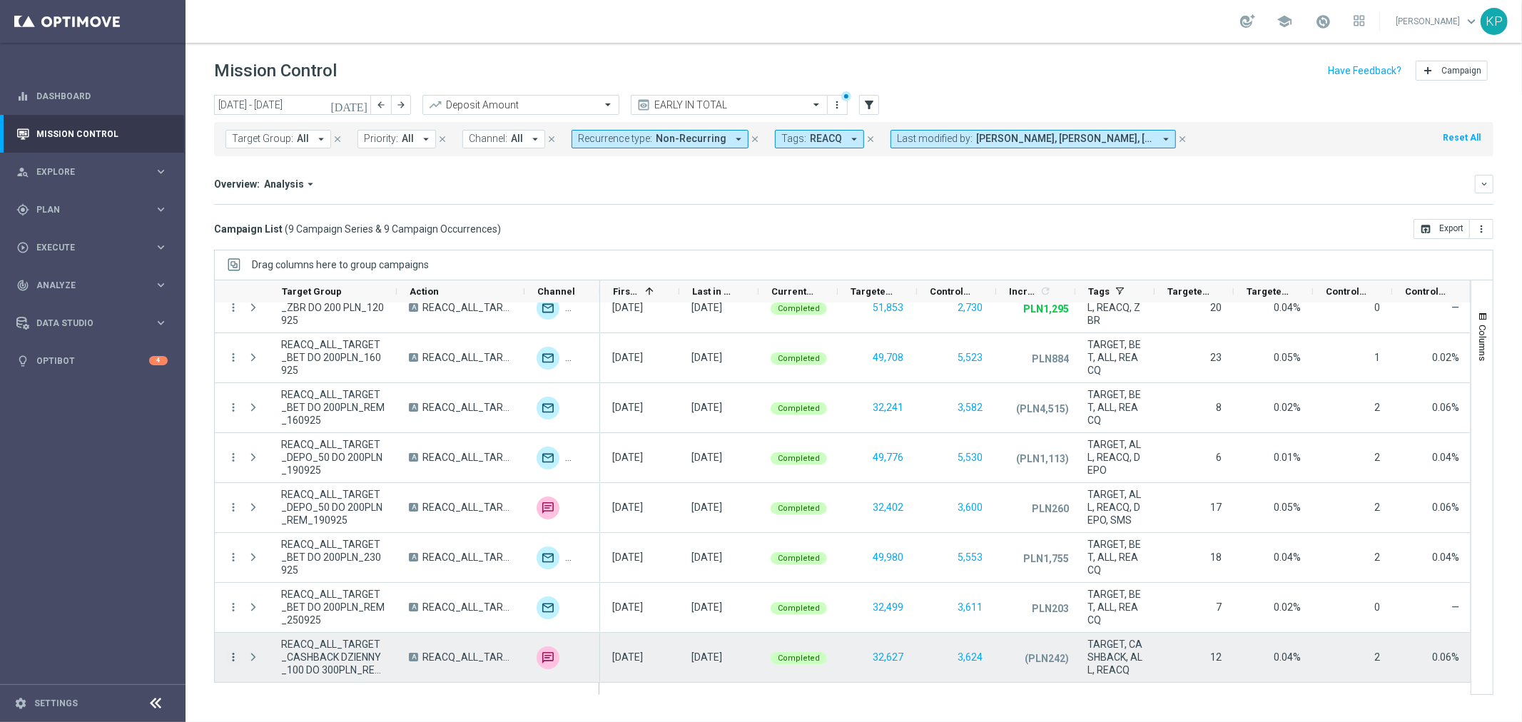
click at [230, 651] on icon "more_vert" at bounding box center [233, 657] width 13 height 13
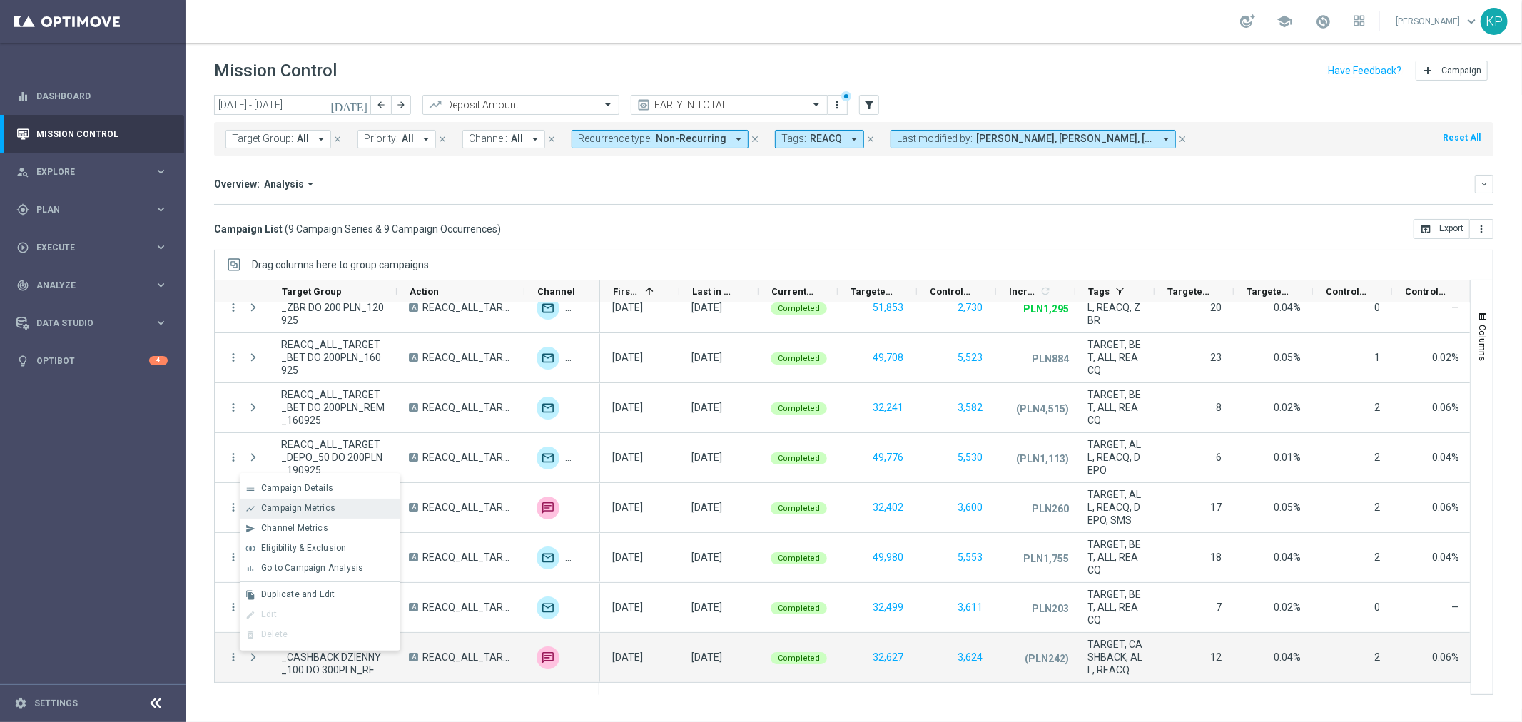
click at [286, 504] on span "Campaign Metrics" at bounding box center [298, 508] width 74 height 10
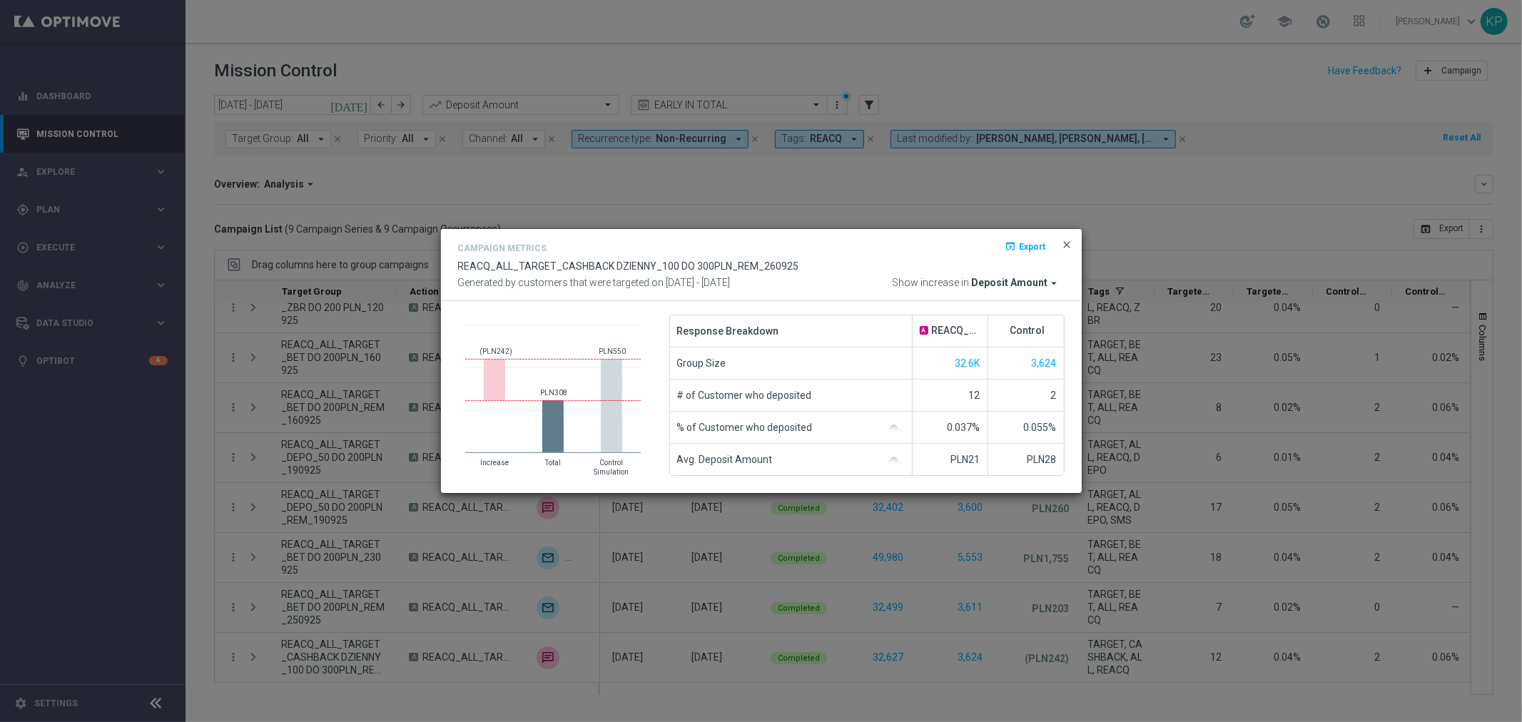
click at [1063, 240] on span "close" at bounding box center [1067, 244] width 11 height 11
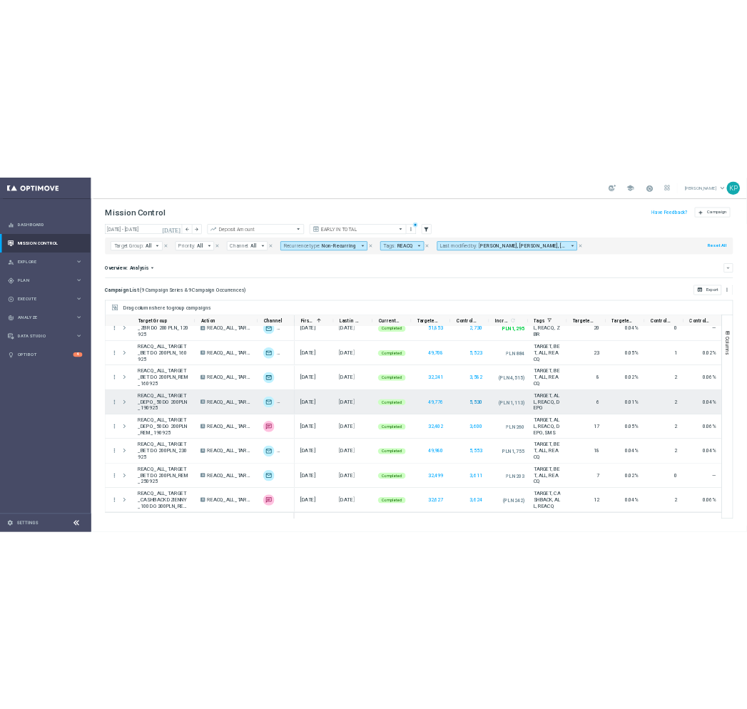
scroll to position [0, 0]
